Goal: Information Seeking & Learning: Learn about a topic

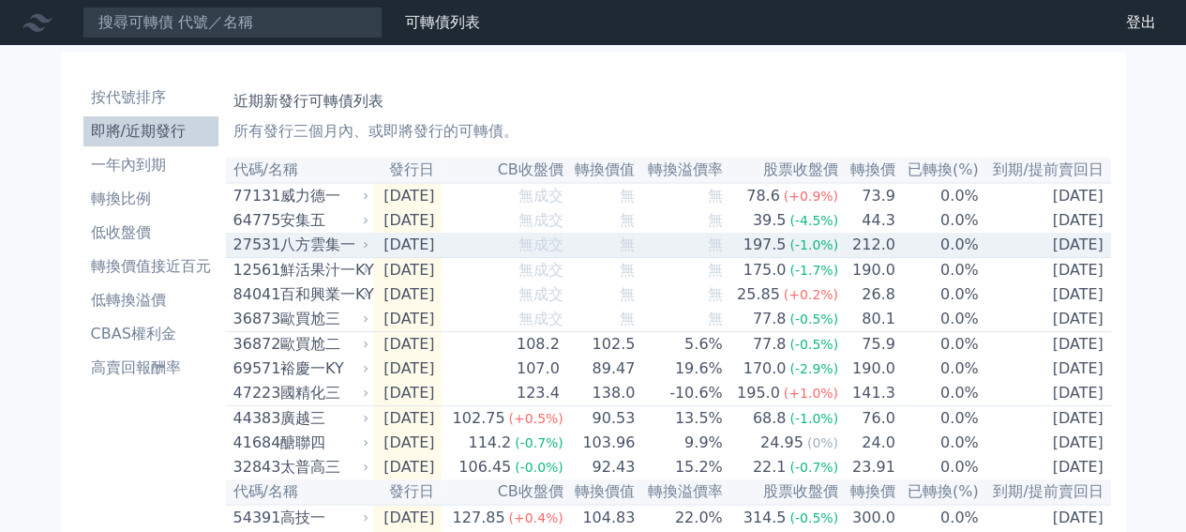
click at [330, 256] on div "八方雲集一" at bounding box center [322, 245] width 85 height 23
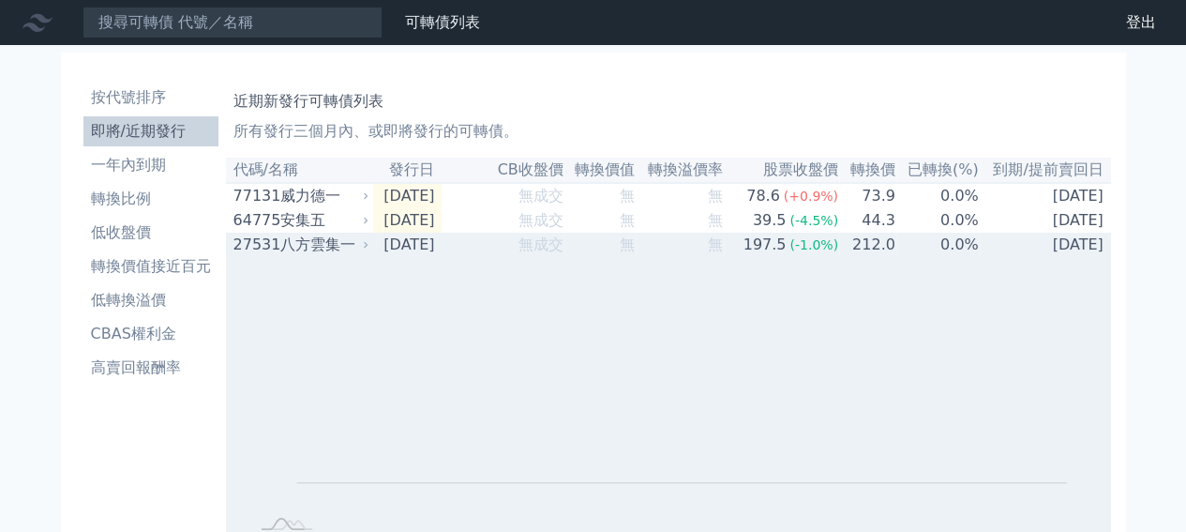
click at [332, 256] on div "八方雲集一" at bounding box center [322, 245] width 85 height 23
